Goal: Task Accomplishment & Management: Manage account settings

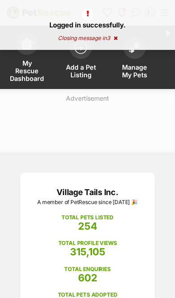
click at [139, 69] on span "Manage My Pets" at bounding box center [134, 70] width 31 height 15
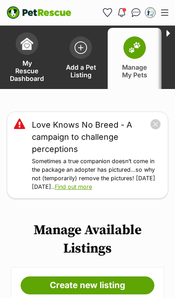
click at [158, 124] on button "close" at bounding box center [155, 124] width 11 height 11
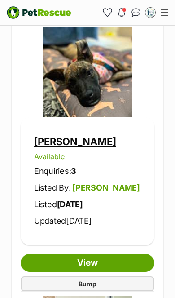
scroll to position [2637, 0]
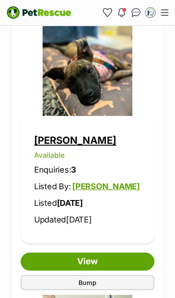
click at [56, 139] on link "Stella" at bounding box center [75, 140] width 82 height 12
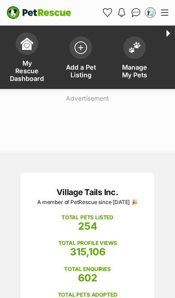
click at [140, 45] on img at bounding box center [135, 48] width 13 height 12
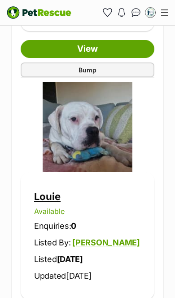
scroll to position [1514, 0]
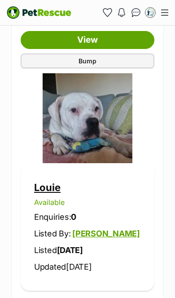
click at [58, 182] on link "Louie" at bounding box center [47, 188] width 27 height 12
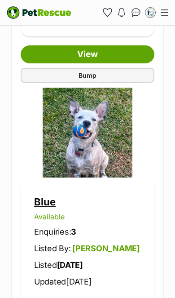
scroll to position [691, 0]
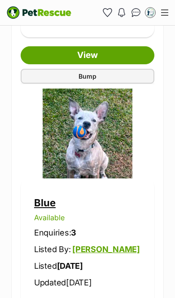
click at [54, 197] on link "Blue" at bounding box center [45, 203] width 22 height 12
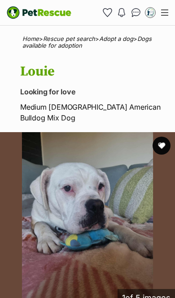
scroll to position [677, 0]
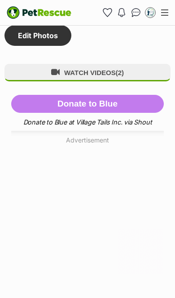
scroll to position [1178, 0]
